Goal: Task Accomplishment & Management: Complete application form

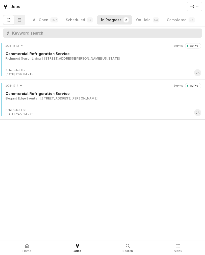
click at [28, 95] on div "Commercial Refrigeration Service" at bounding box center [103, 93] width 195 height 5
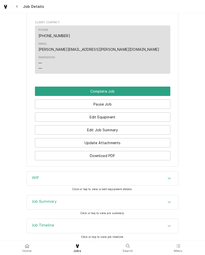
scroll to position [330, 0]
click at [58, 126] on button "Edit Job Summary" at bounding box center [102, 129] width 135 height 9
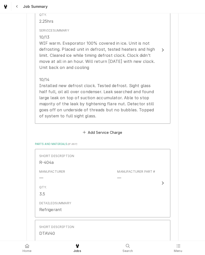
scroll to position [157, 0]
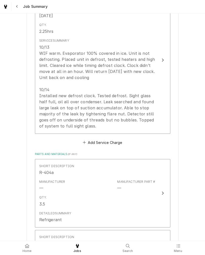
click at [56, 106] on div "10/13 WIF warm. Evaporator 100% covered in ice. Unit is not defrosting. Placed …" at bounding box center [97, 86] width 116 height 85
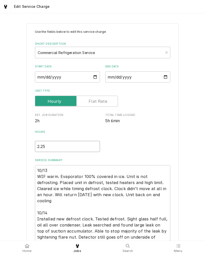
click at [51, 145] on input "2.25" at bounding box center [67, 146] width 65 height 11
type textarea "x"
type input "2.2"
type textarea "x"
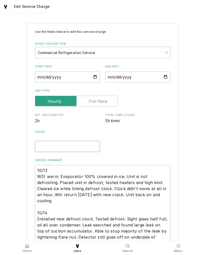
type input "2"
type textarea "x"
type input "5"
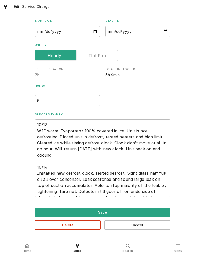
click at [146, 214] on button "Save" at bounding box center [102, 212] width 135 height 9
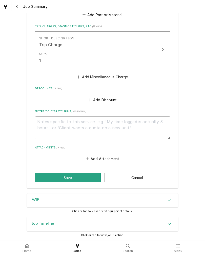
scroll to position [452, 0]
click at [86, 175] on button "Save" at bounding box center [68, 177] width 66 height 9
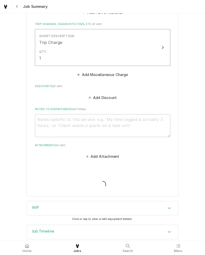
type textarea "x"
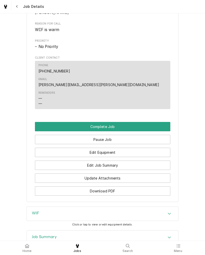
scroll to position [298, 0]
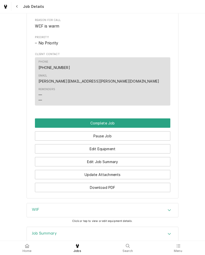
click at [155, 119] on button "Complete Job" at bounding box center [102, 122] width 135 height 9
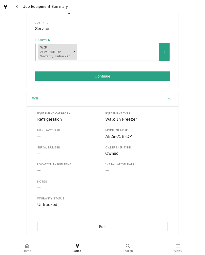
scroll to position [79, 0]
click at [131, 227] on button "Edit" at bounding box center [102, 226] width 130 height 9
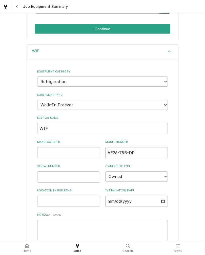
scroll to position [130, 0]
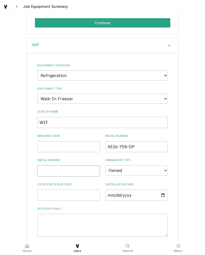
click at [86, 167] on input "Serial Number" at bounding box center [68, 170] width 63 height 11
type input "E16B00744331004001"
click at [180, 186] on div "WIF Equipment Category Choose equipment category... Ice Machines Refrigeration …" at bounding box center [102, 165] width 205 height 254
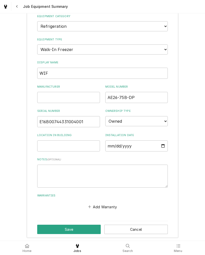
scroll to position [179, 0]
click at [84, 228] on button "Save" at bounding box center [68, 229] width 63 height 9
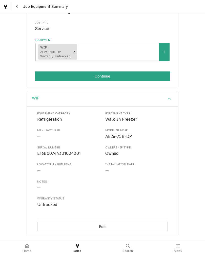
scroll to position [79, 0]
click at [148, 224] on button "Edit" at bounding box center [102, 226] width 130 height 9
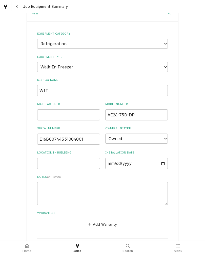
scroll to position [164, 0]
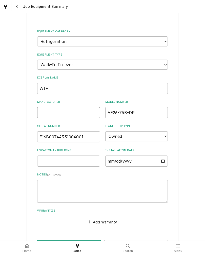
click at [44, 110] on input "Manufacturer" at bounding box center [68, 112] width 63 height 11
type input "Russell"
click at [13, 180] on div "WIF Equipment Category Choose equipment category... Ice Machines Refrigeration …" at bounding box center [102, 131] width 205 height 254
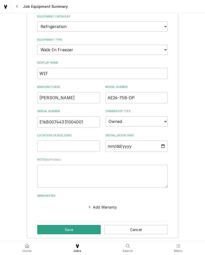
click at [42, 229] on button "Save" at bounding box center [68, 229] width 63 height 9
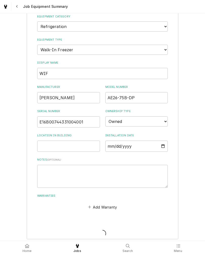
scroll to position [79, 0]
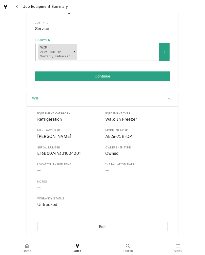
click at [48, 73] on button "Continue" at bounding box center [102, 75] width 135 height 9
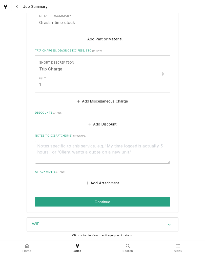
scroll to position [426, 0]
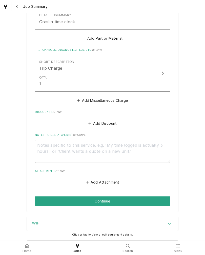
click at [45, 201] on button "Continue" at bounding box center [102, 201] width 135 height 9
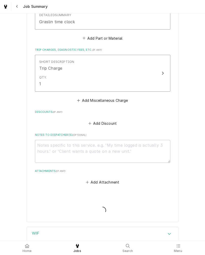
type textarea "x"
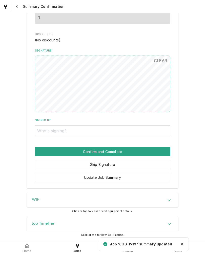
scroll to position [418, 0]
click at [37, 164] on button "Skip Signature" at bounding box center [102, 164] width 135 height 9
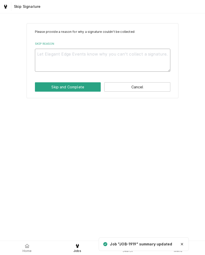
click at [48, 58] on textarea "Skip Reason" at bounding box center [102, 60] width 135 height 23
type textarea "x"
type textarea "N"
type textarea "x"
type textarea "N/"
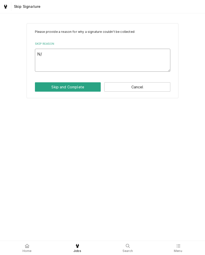
type textarea "x"
type textarea "N/A"
click at [43, 86] on button "Skip and Complete" at bounding box center [68, 86] width 66 height 9
type textarea "x"
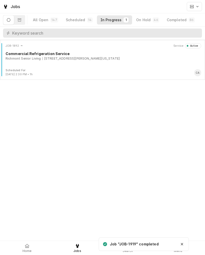
click at [25, 245] on icon at bounding box center [27, 246] width 5 height 4
